Goal: Information Seeking & Learning: Learn about a topic

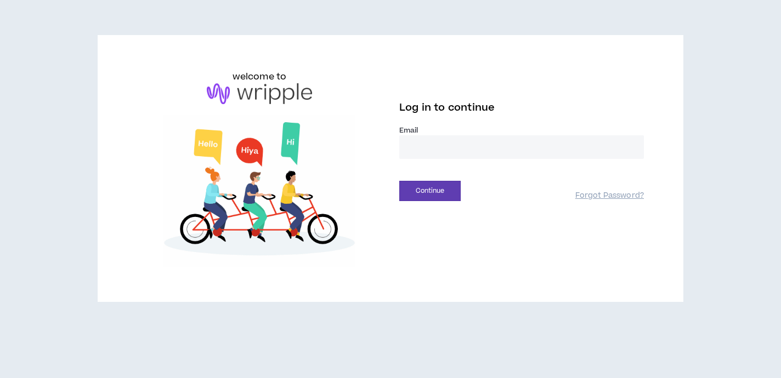
click at [421, 149] on input "email" at bounding box center [521, 147] width 245 height 24
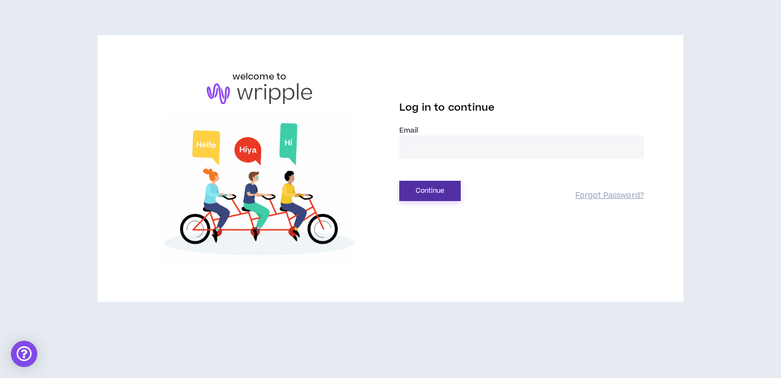
type input "**********"
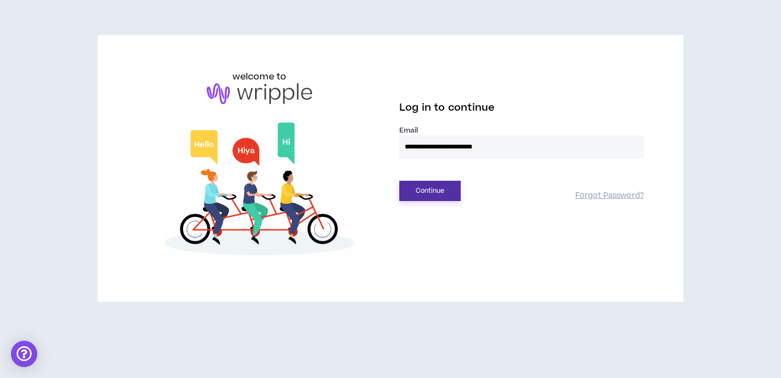
click at [410, 199] on button "Continue" at bounding box center [429, 191] width 61 height 20
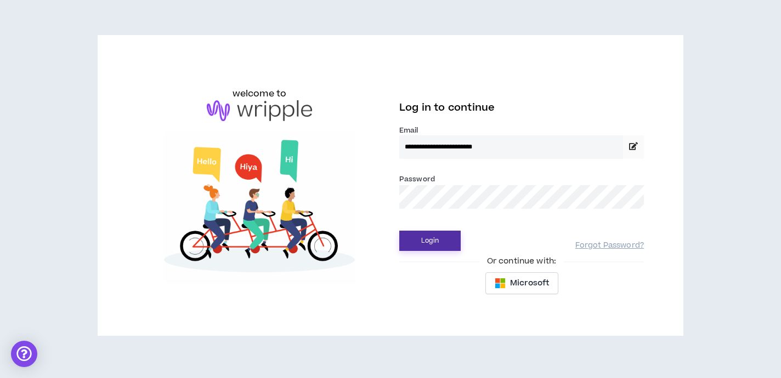
click at [434, 237] on button "Login" at bounding box center [429, 241] width 61 height 20
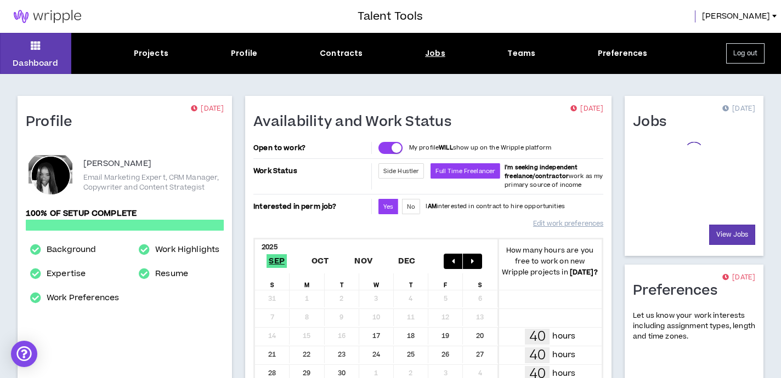
click at [439, 54] on div "Jobs" at bounding box center [435, 54] width 20 height 12
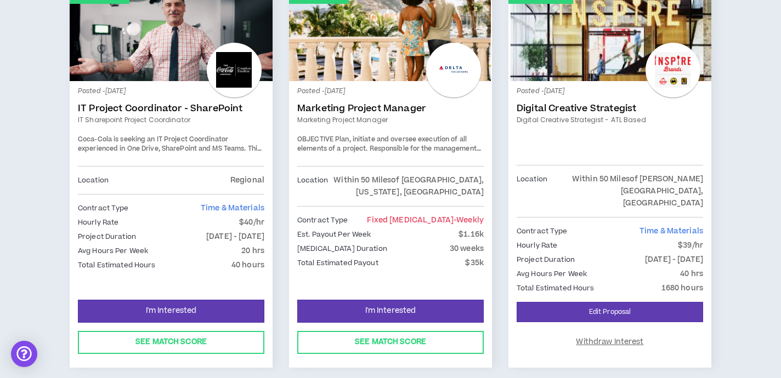
scroll to position [655, 0]
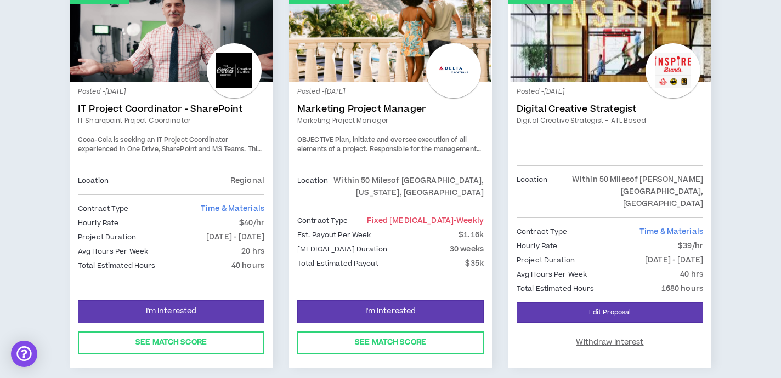
click at [589, 56] on link "Invited (new)" at bounding box center [609, 32] width 203 height 99
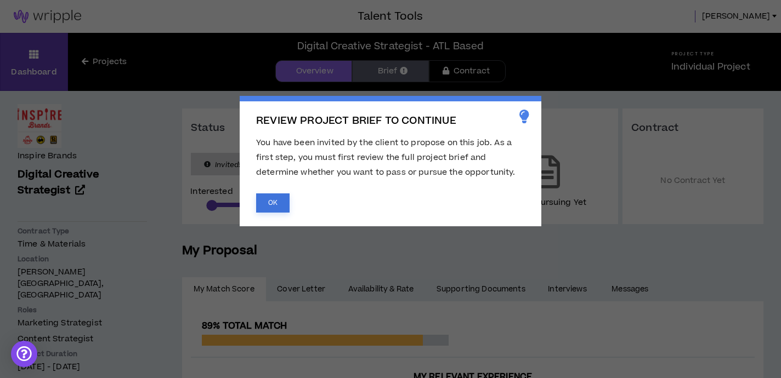
click at [278, 204] on button "OK" at bounding box center [272, 203] width 33 height 19
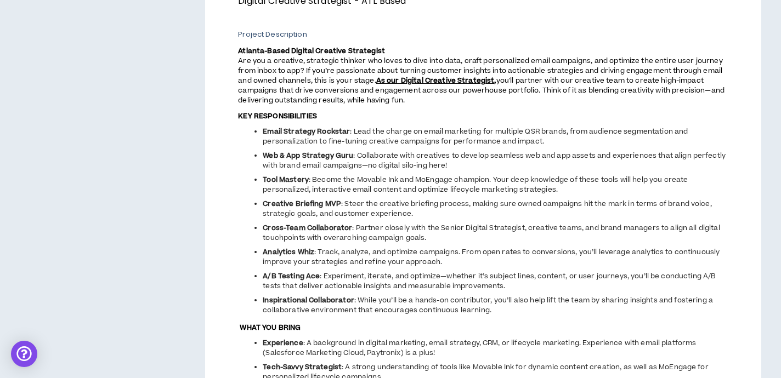
scroll to position [455, 0]
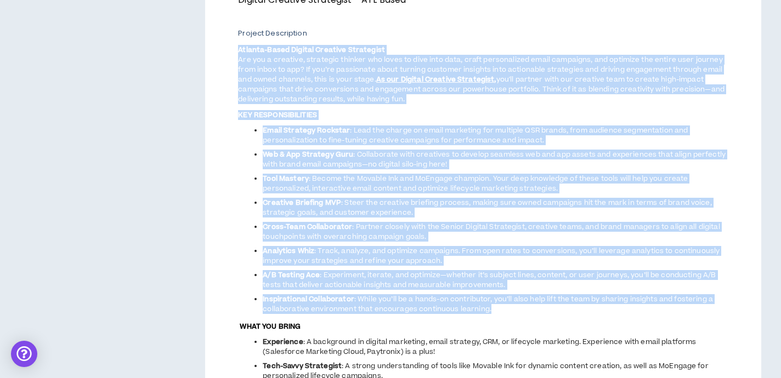
drag, startPoint x: 508, startPoint y: 319, endPoint x: 217, endPoint y: 47, distance: 398.2
copy span "Loremip-Dolor Sitamet Consecte Adipiscing Eli sed d eiusmodt, incididun utlabor…"
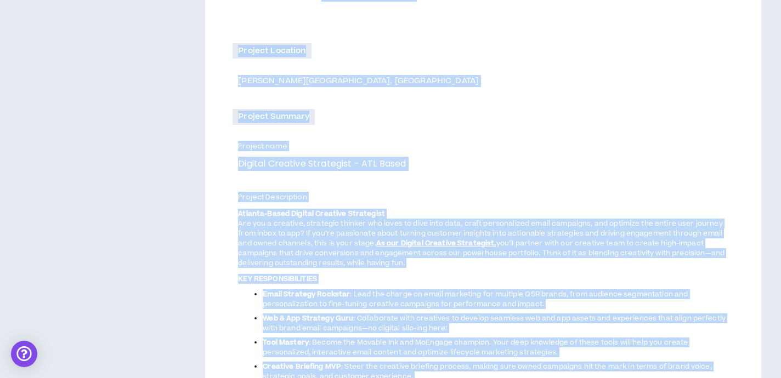
scroll to position [68, 0]
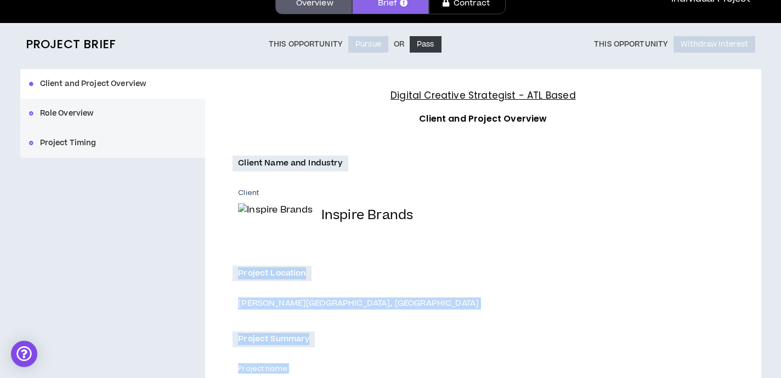
drag, startPoint x: 329, startPoint y: 167, endPoint x: 196, endPoint y: 280, distance: 175.1
copy div "Loremip Dolorsit Ametc Adipisc, EL Seddoei Tempori Utlabor etdo Magnaal Enimadm…"
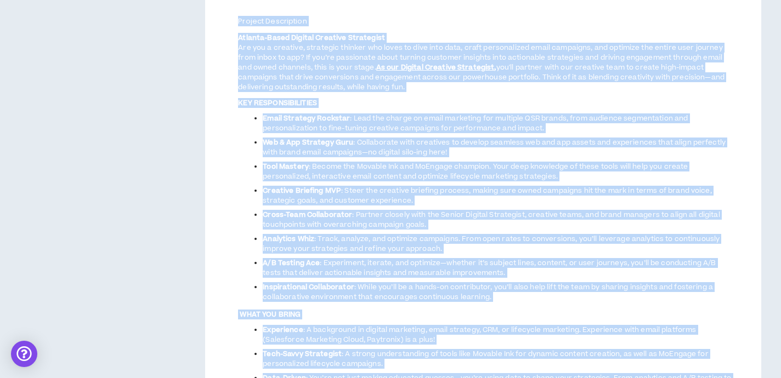
scroll to position [468, 0]
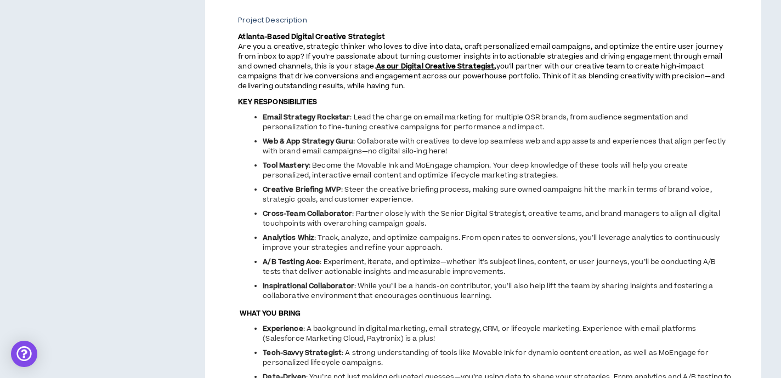
click at [411, 149] on span ": Collaborate with creatives to develop seamless web and app assets and experie…" at bounding box center [494, 147] width 463 height 20
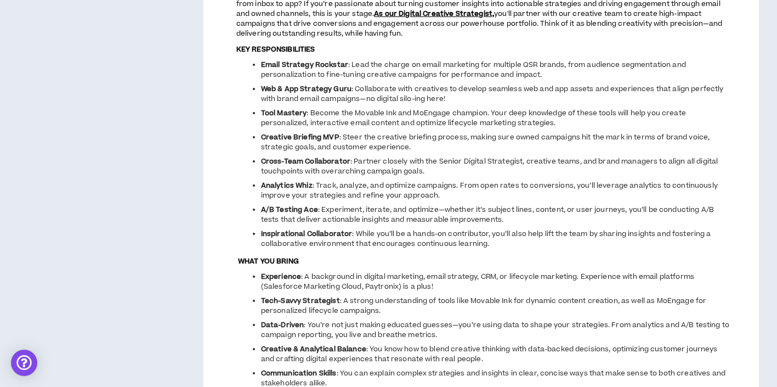
scroll to position [523, 0]
